Goal: Information Seeking & Learning: Learn about a topic

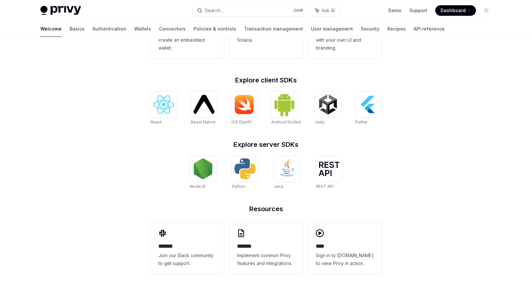
scroll to position [233, 0]
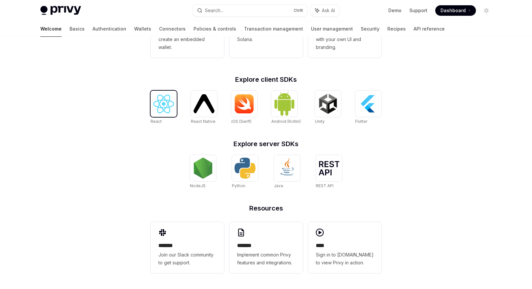
click at [164, 111] on img at bounding box center [163, 103] width 21 height 19
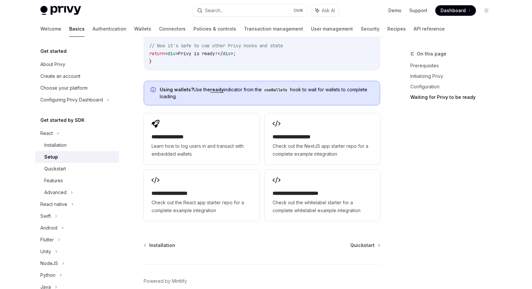
scroll to position [820, 0]
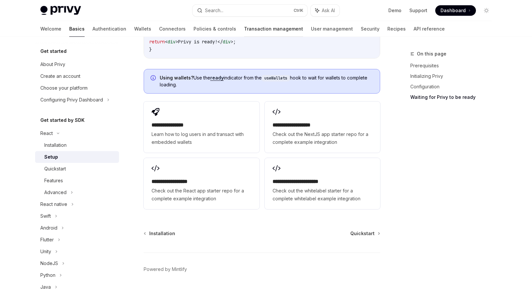
click at [255, 31] on link "Transaction management" at bounding box center [273, 29] width 59 height 16
type textarea "*"
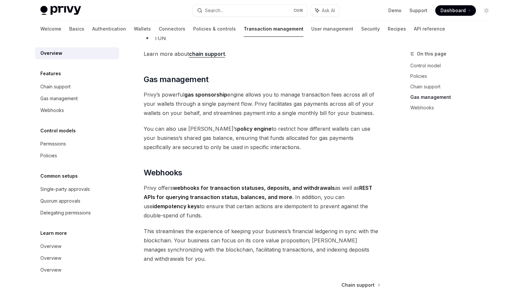
scroll to position [597, 0]
